Goal: Information Seeking & Learning: Learn about a topic

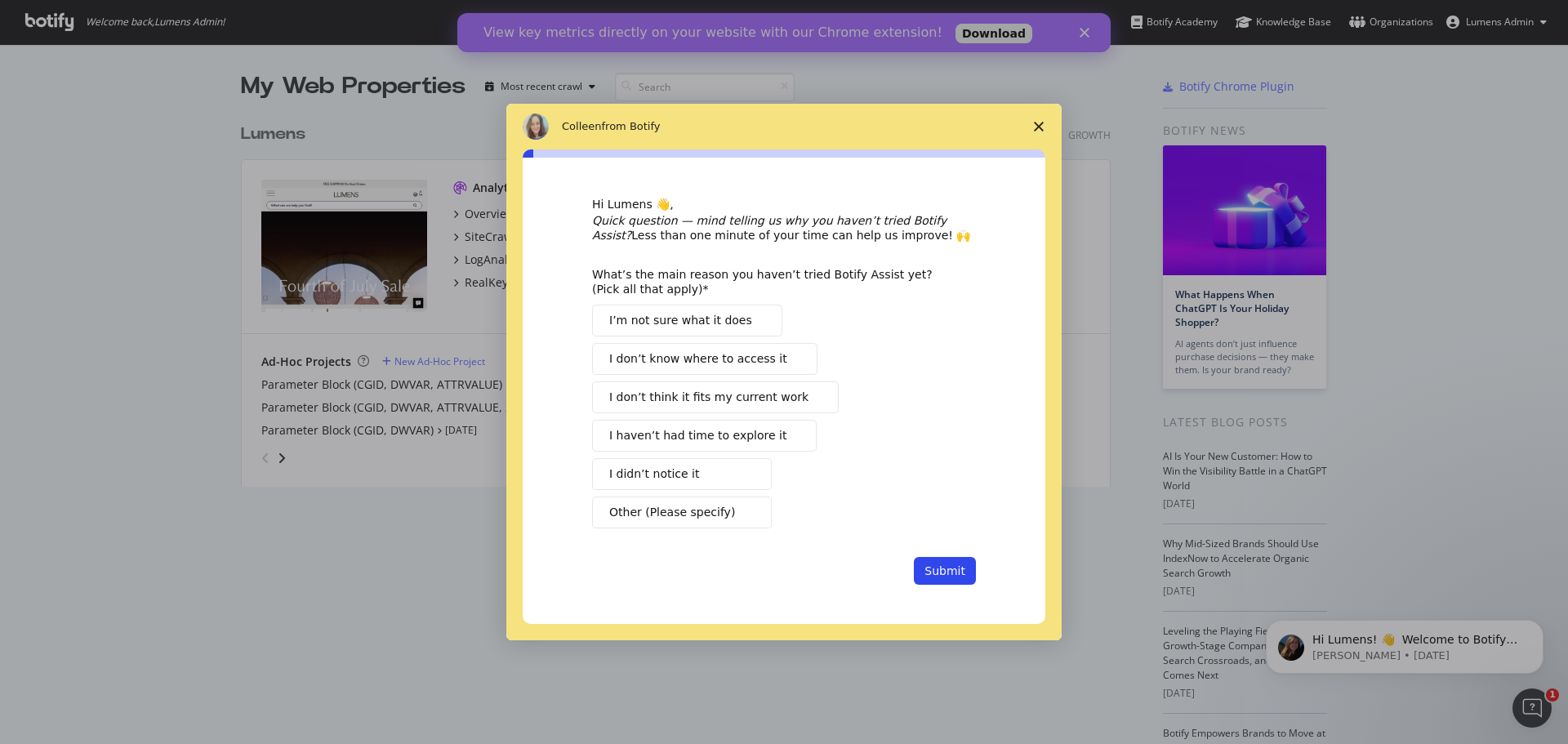
click at [1042, 124] on polygon "Close survey" at bounding box center [1039, 127] width 10 height 10
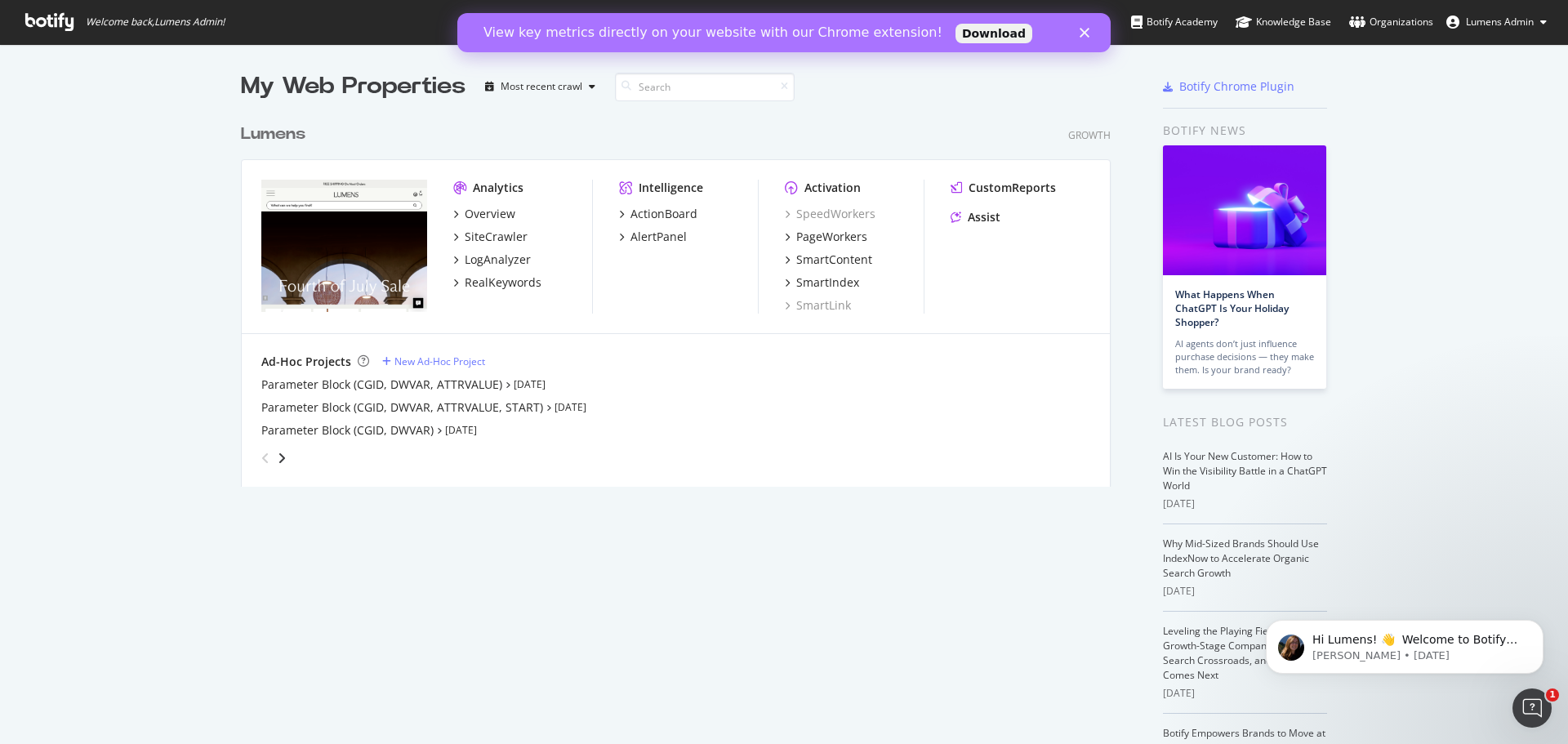
click at [1517, 23] on span "Lumens Admin" at bounding box center [1499, 22] width 68 height 14
click at [503, 209] on div "Overview" at bounding box center [490, 214] width 51 height 17
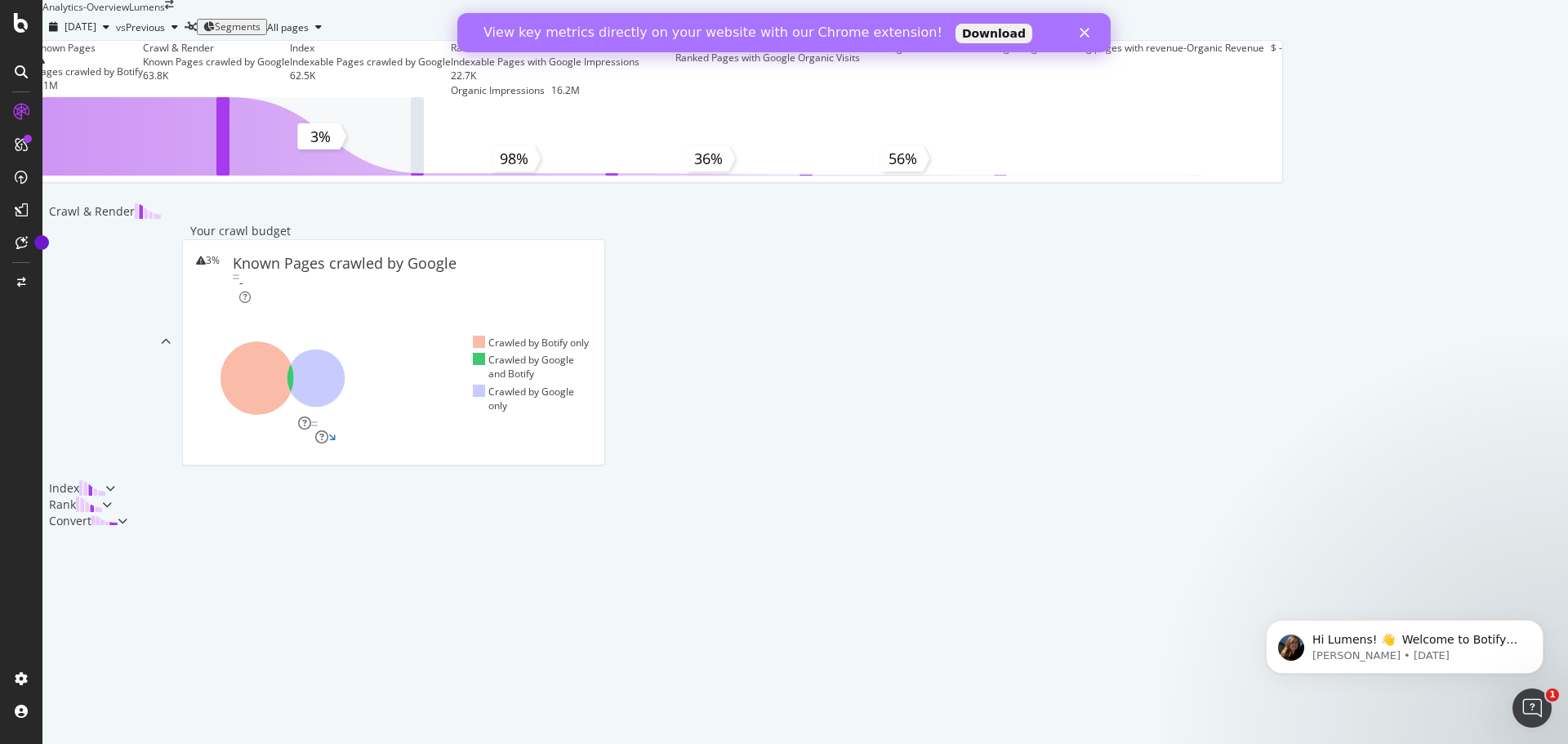
click at [1088, 38] on div "View key metrics directly on your website with our Chrome extension! Download" at bounding box center [784, 32] width 654 height 26
click at [955, 31] on link "Download" at bounding box center [994, 33] width 77 height 19
click at [1084, 30] on icon "Close" at bounding box center [1085, 33] width 10 height 10
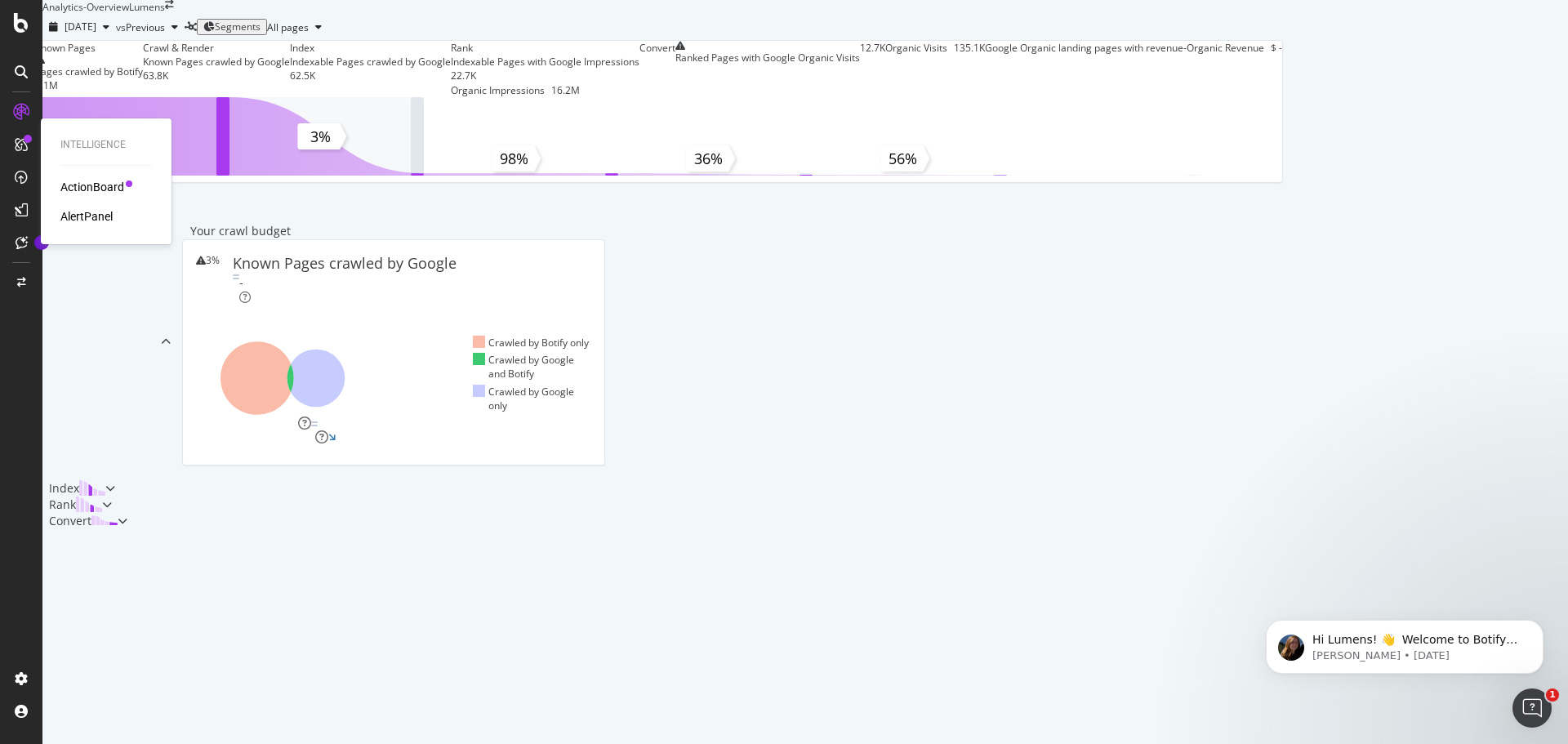
click at [80, 181] on div "ActionBoard" at bounding box center [92, 187] width 64 height 17
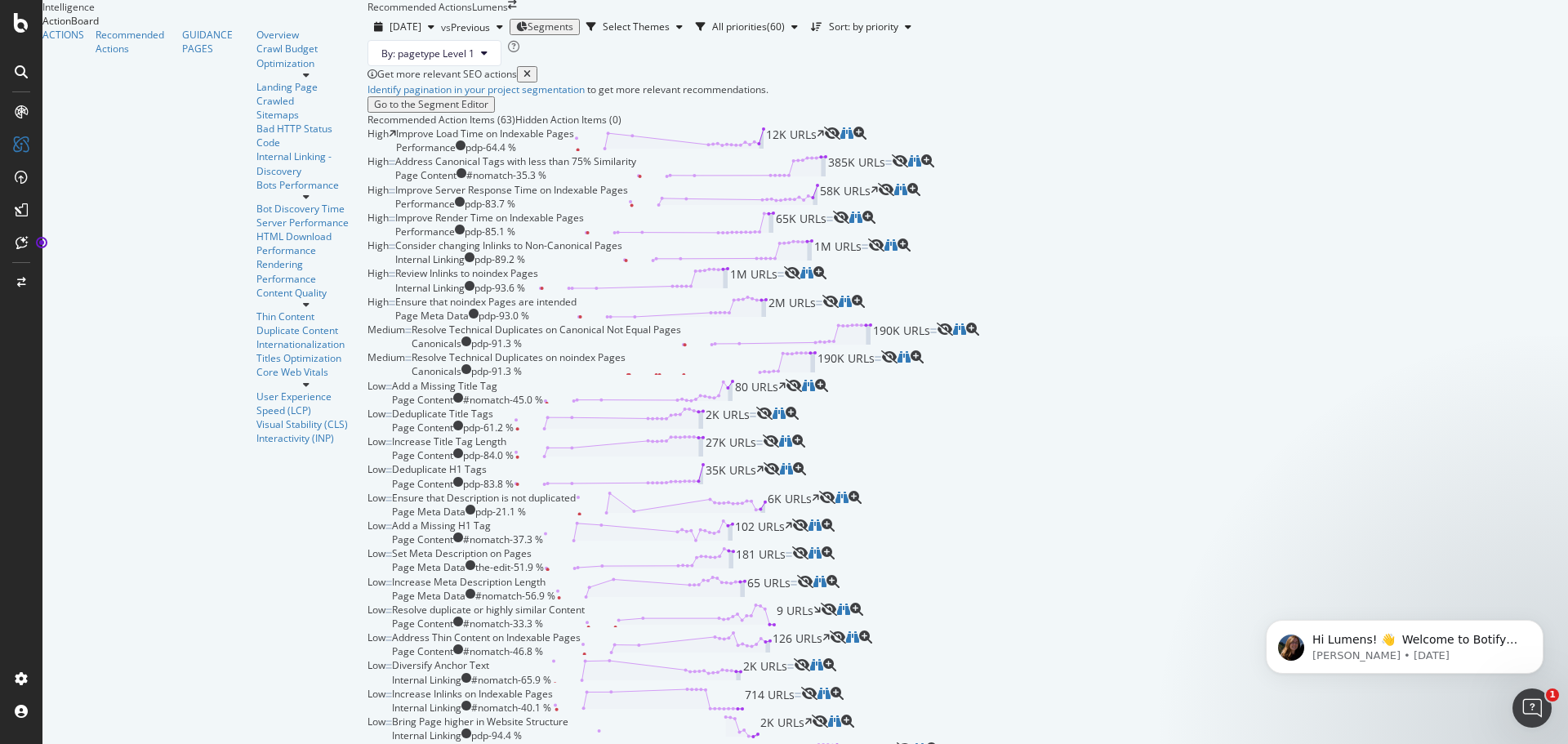
click at [103, 420] on div "ACTIONS Recommended Actions GUIDANCE PAGES Overview Crawl Budget Optimization L…" at bounding box center [205, 236] width 325 height 417
click at [24, 23] on icon at bounding box center [22, 23] width 15 height 19
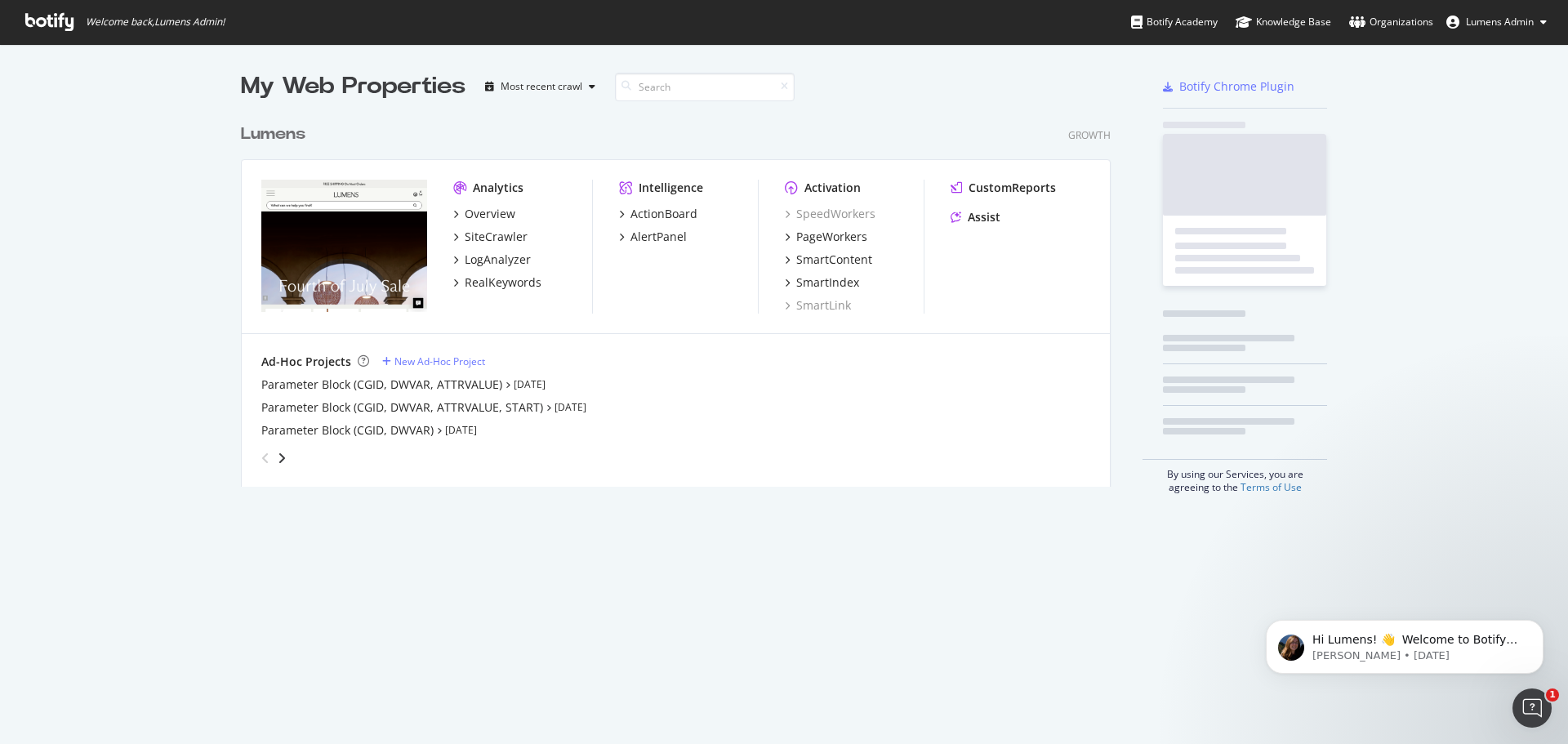
scroll to position [732, 1544]
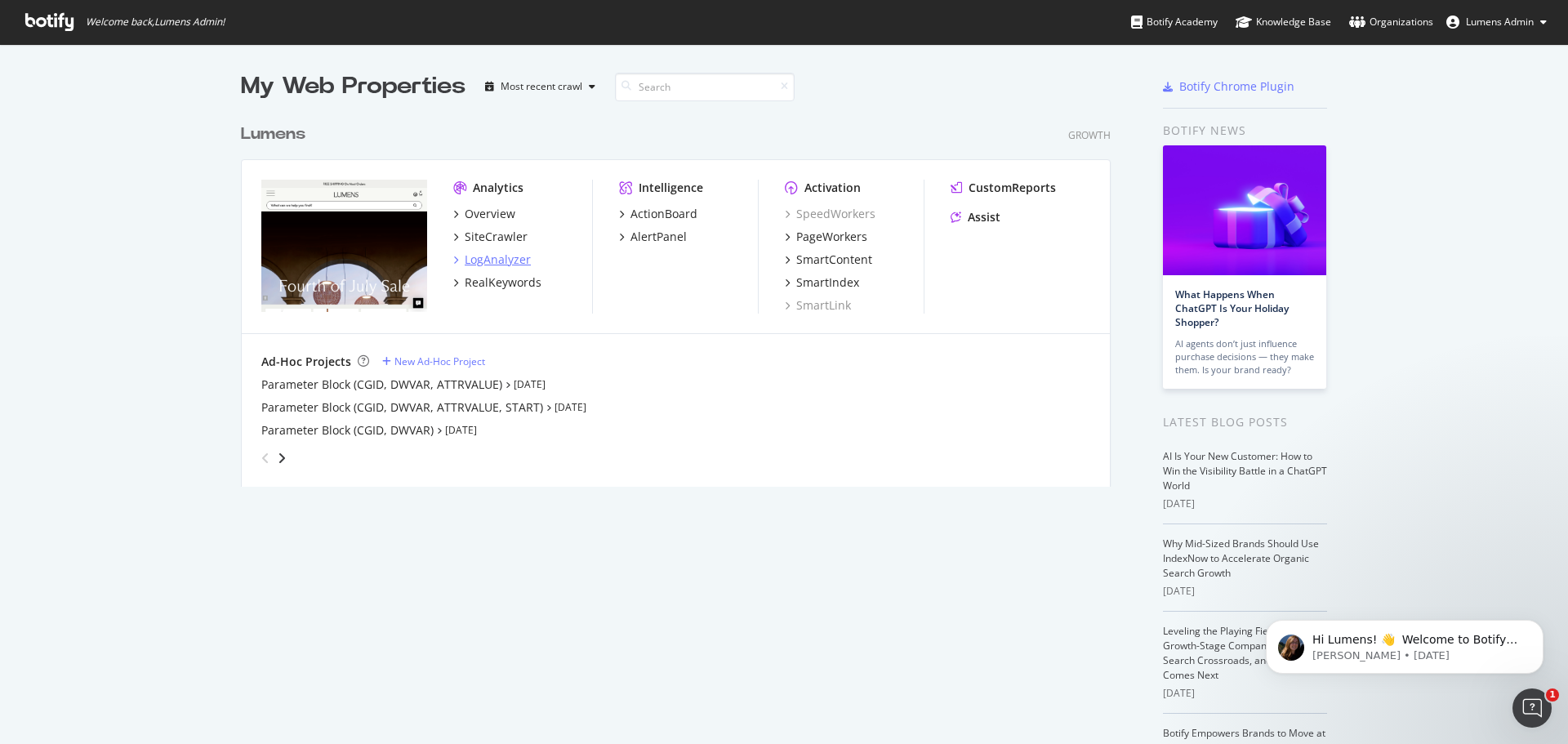
click at [492, 254] on div "LogAnalyzer" at bounding box center [497, 260] width 66 height 17
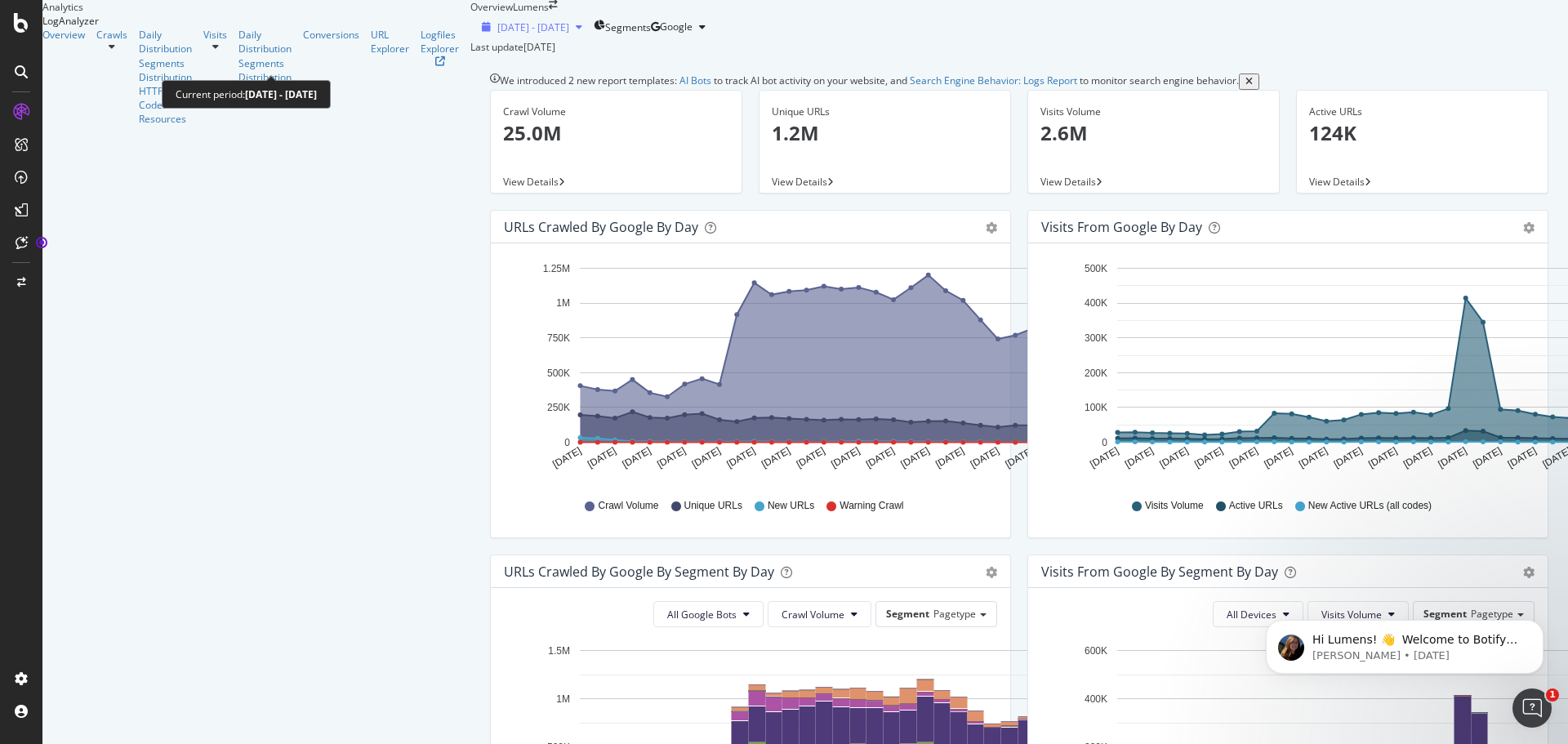
click at [497, 34] on span "2025 Jul. 21st - Aug. 19th" at bounding box center [533, 27] width 72 height 14
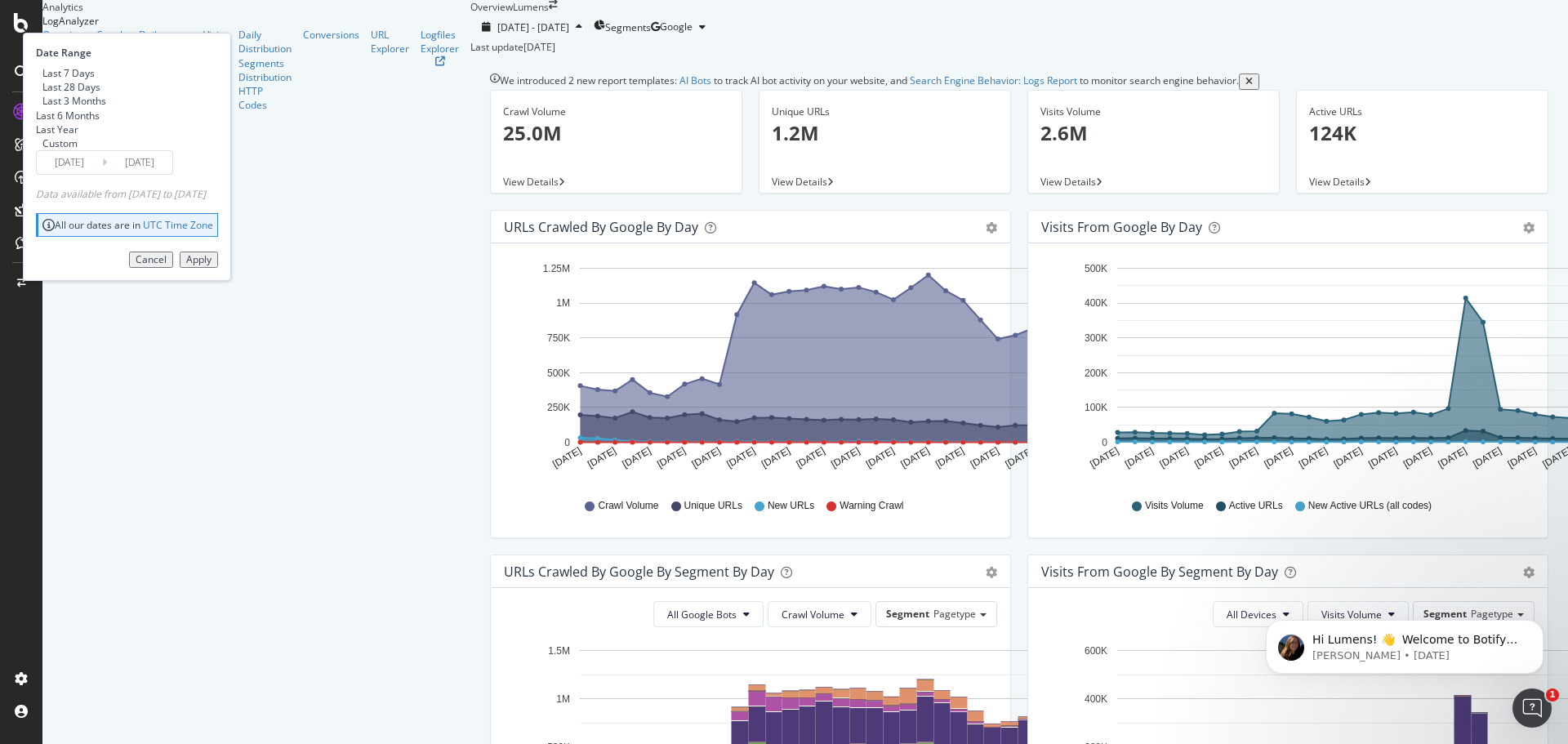
click at [106, 108] on div "Last 3 Months" at bounding box center [74, 100] width 64 height 14
type input "2025/05/20"
click at [211, 266] on div "Apply" at bounding box center [199, 260] width 25 height 12
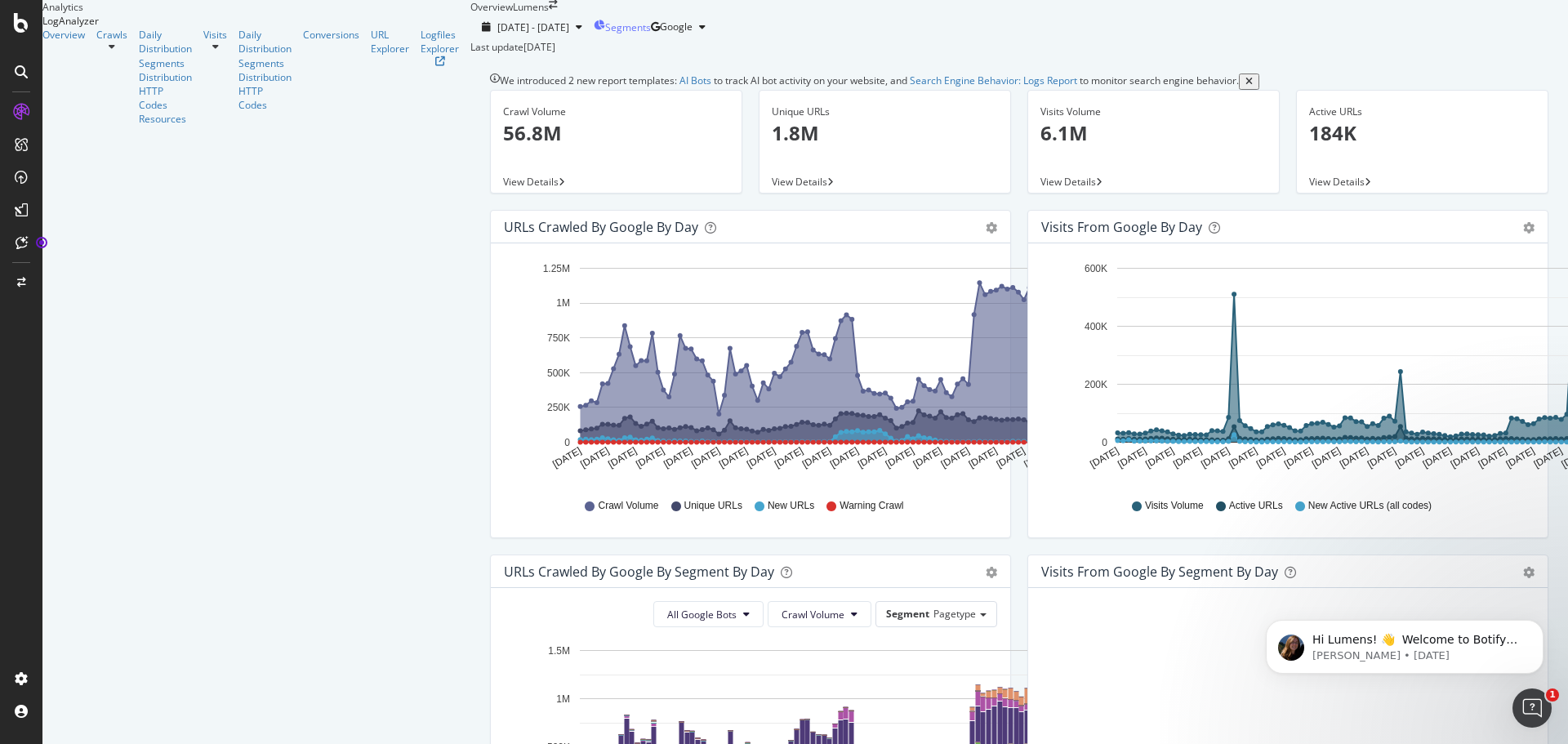
click at [605, 34] on span "Segments" at bounding box center [628, 27] width 46 height 14
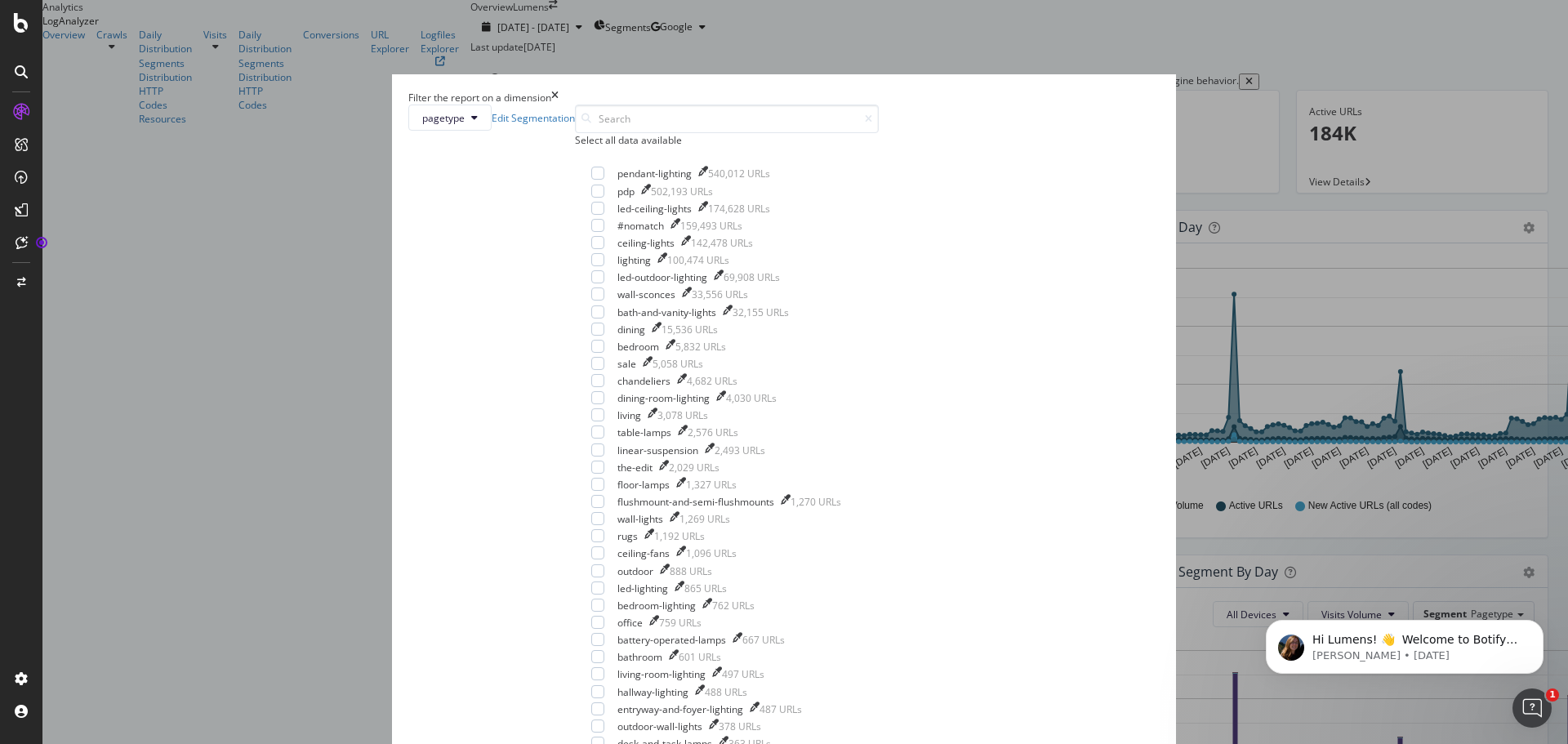
drag, startPoint x: 872, startPoint y: 628, endPoint x: 877, endPoint y: 556, distance: 72.2
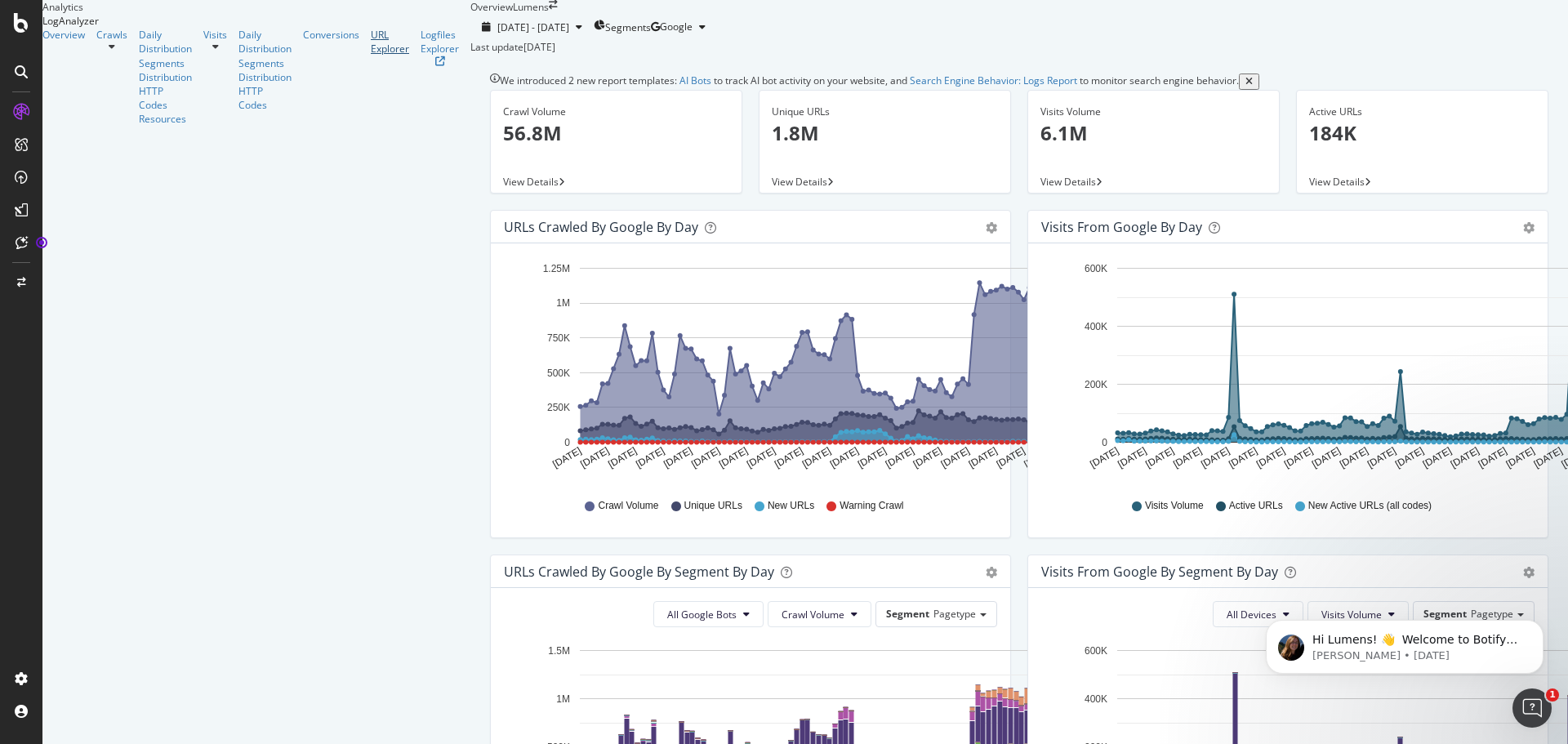
click at [371, 55] on div "URL Explorer" at bounding box center [390, 41] width 38 height 28
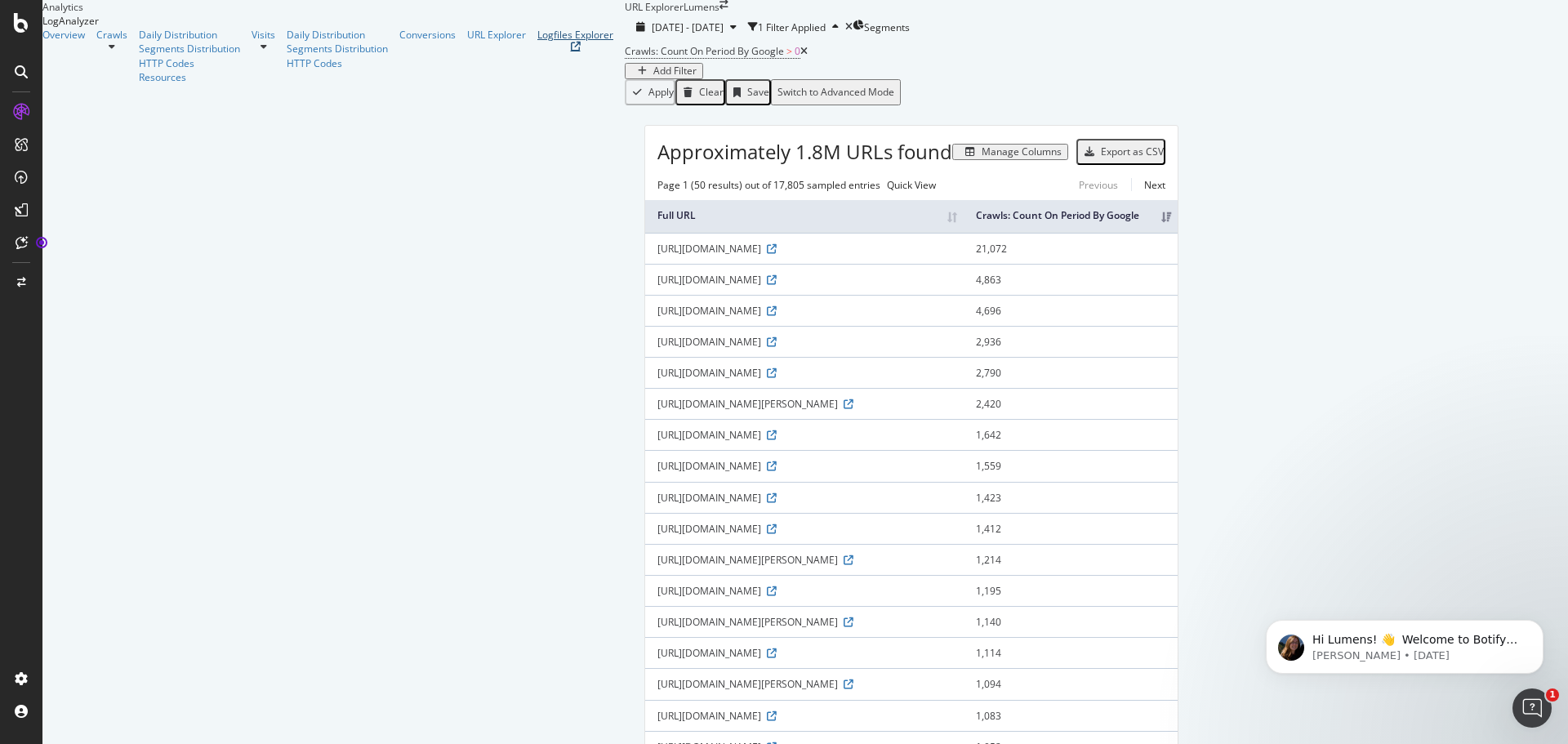
click at [537, 42] on div "Logfiles Explorer" at bounding box center [575, 34] width 76 height 14
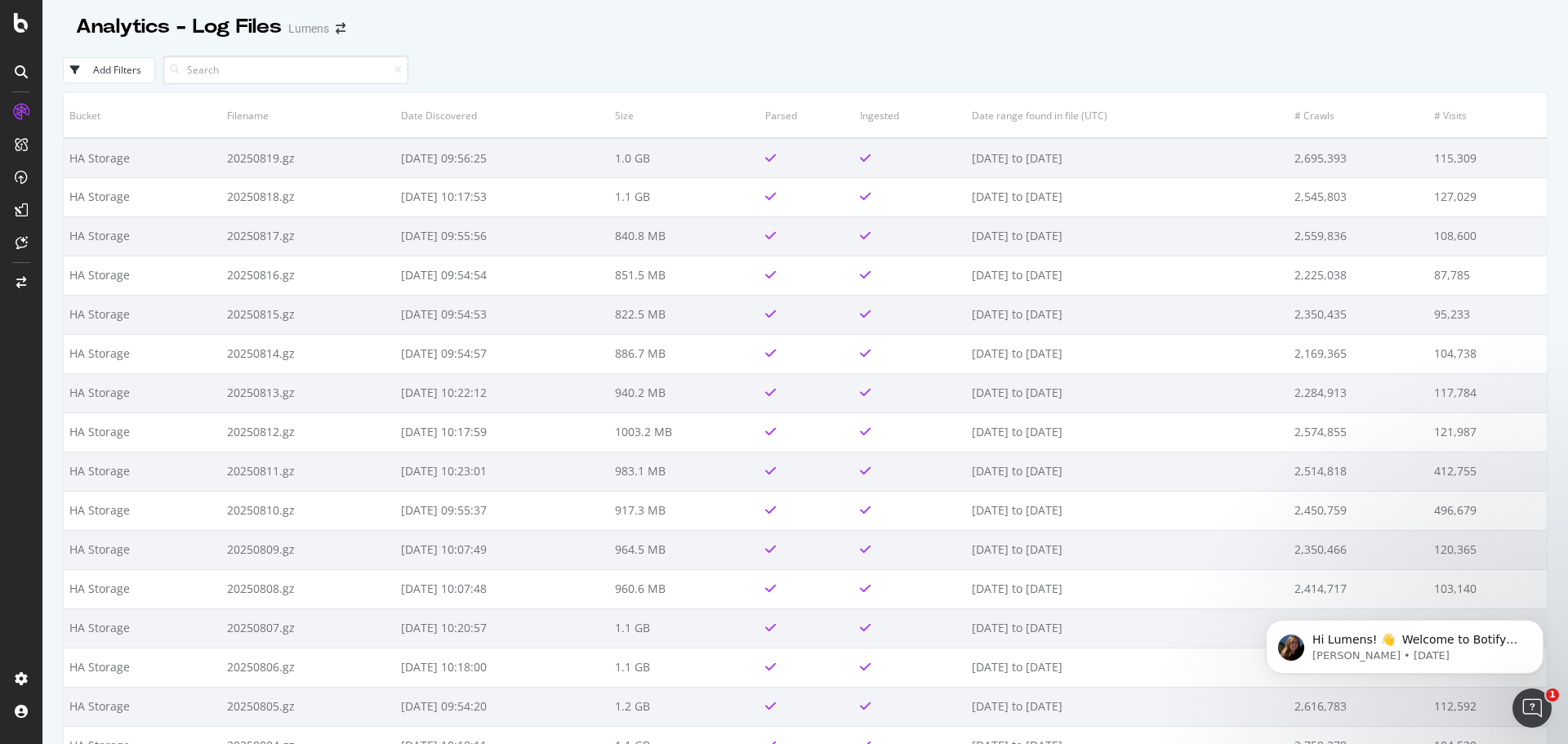
click at [193, 71] on input at bounding box center [285, 69] width 245 height 28
click at [233, 77] on input at bounding box center [285, 69] width 245 height 28
paste input "[URL][DOMAIN_NAME]"
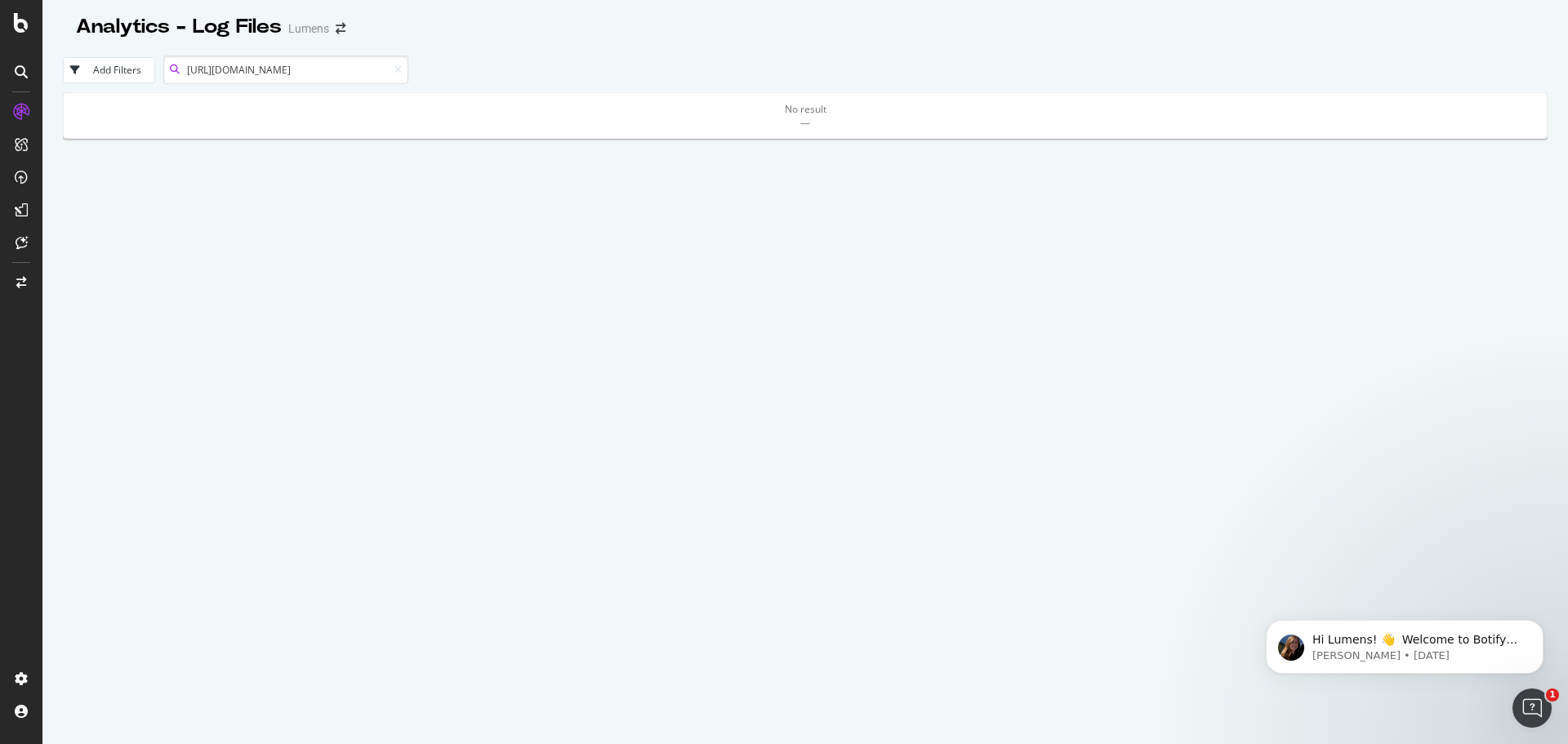
type input "[URL][DOMAIN_NAME]"
click at [125, 74] on div "Add Filters" at bounding box center [117, 69] width 48 height 14
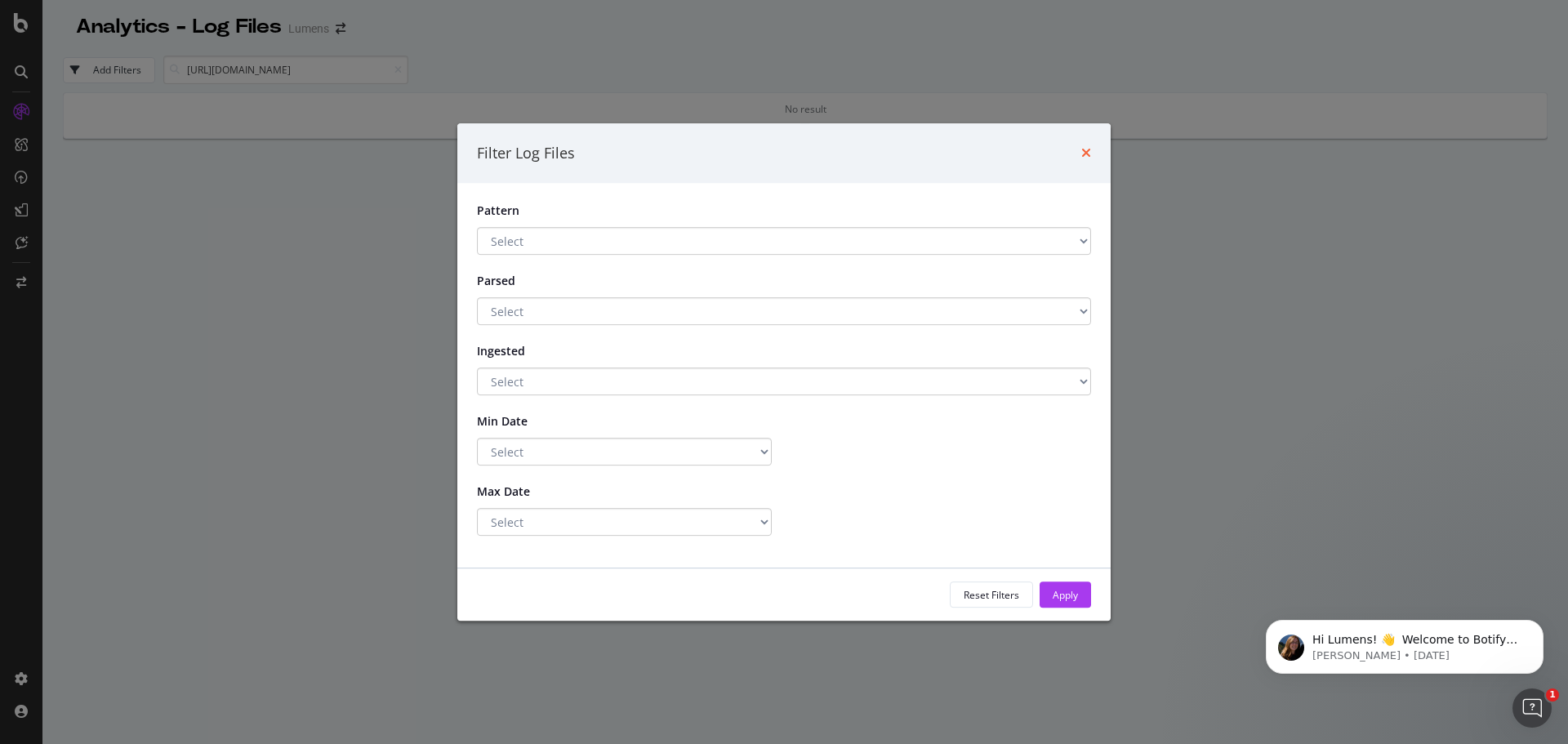
click at [1090, 159] on icon "times" at bounding box center [1087, 153] width 10 height 13
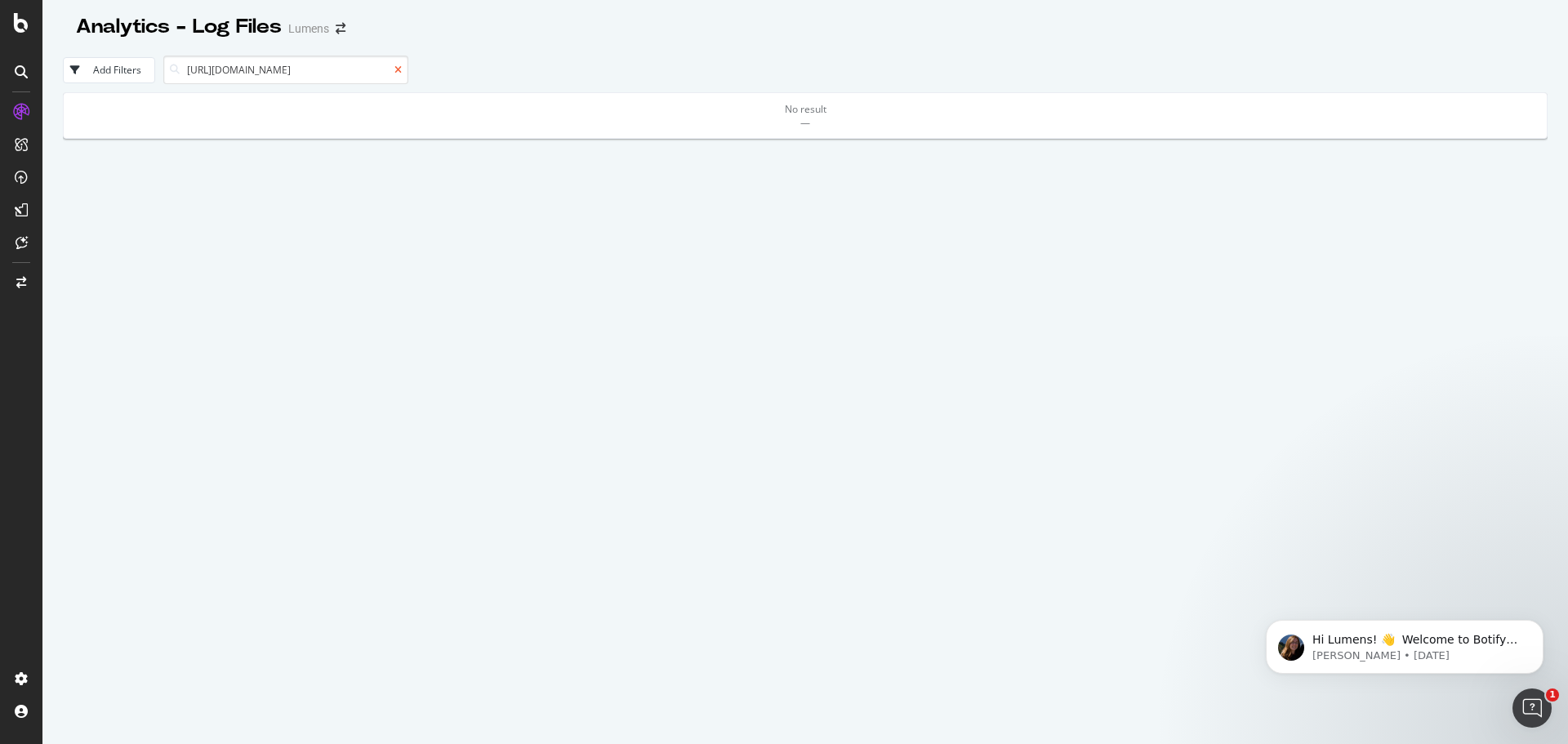
click at [397, 65] on icon at bounding box center [398, 70] width 8 height 10
